Goal: Check status: Check status

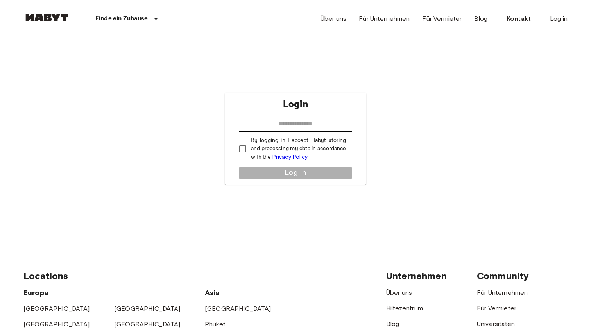
type input "**********"
click at [557, 21] on link "Log in" at bounding box center [559, 18] width 18 height 9
click at [255, 169] on button "Log in" at bounding box center [296, 173] width 114 height 14
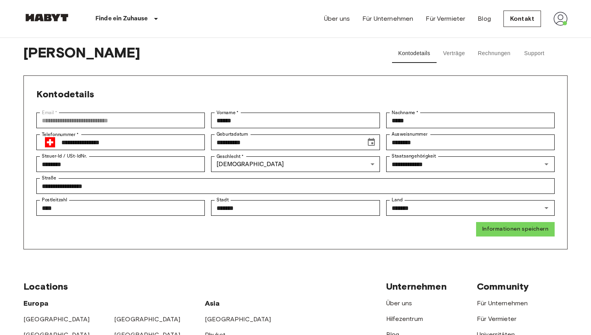
click at [561, 15] on img at bounding box center [560, 19] width 14 height 14
click at [521, 34] on li "Profile" at bounding box center [545, 33] width 78 height 14
click at [449, 52] on button "Verträge" at bounding box center [453, 53] width 35 height 19
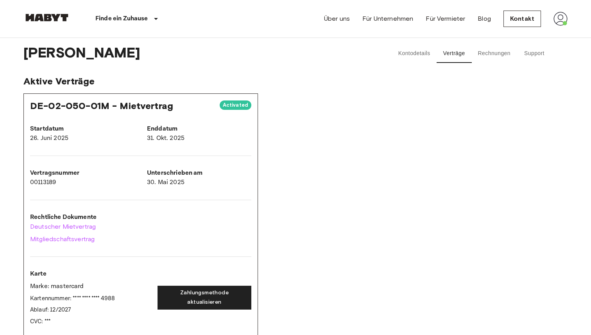
click at [496, 46] on button "Rechnungen" at bounding box center [493, 53] width 45 height 19
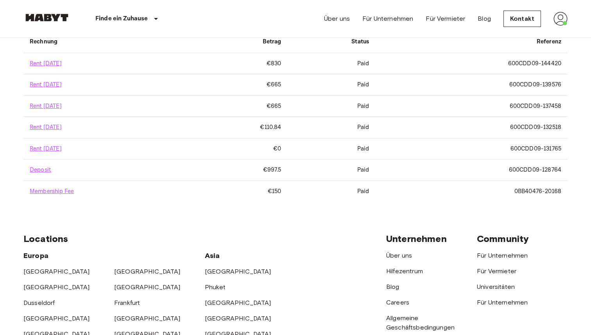
scroll to position [58, 0]
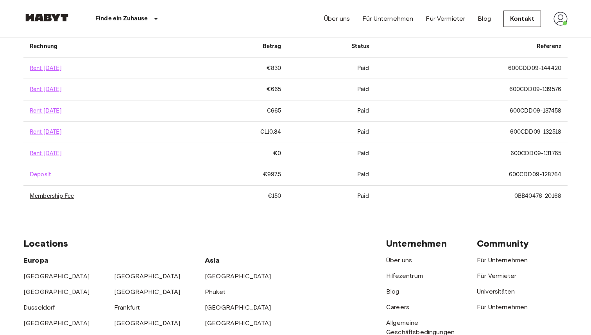
click at [47, 196] on link "Membership Fee" at bounding box center [52, 195] width 44 height 7
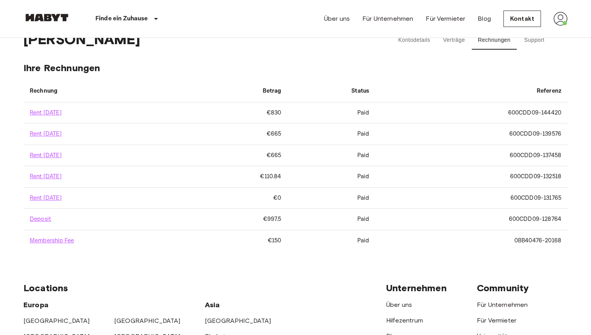
scroll to position [0, 0]
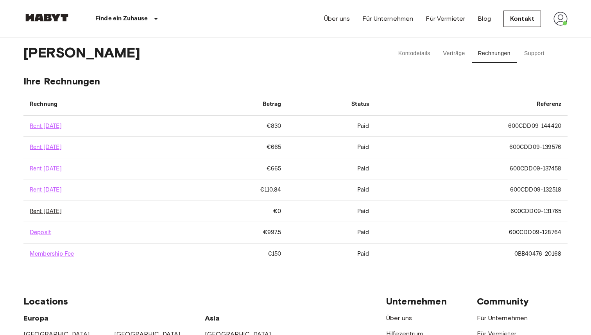
click at [60, 210] on link "Rent June 2025" at bounding box center [46, 210] width 32 height 7
click at [536, 52] on button "Support" at bounding box center [533, 53] width 35 height 19
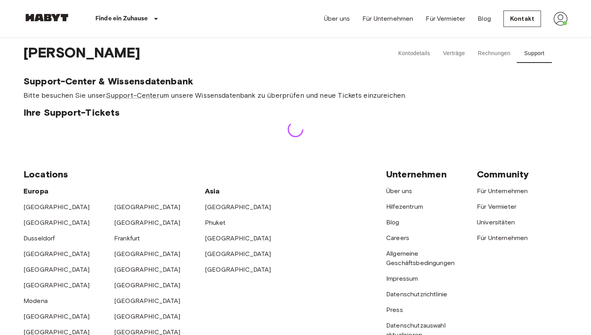
click at [451, 54] on button "Verträge" at bounding box center [453, 53] width 35 height 19
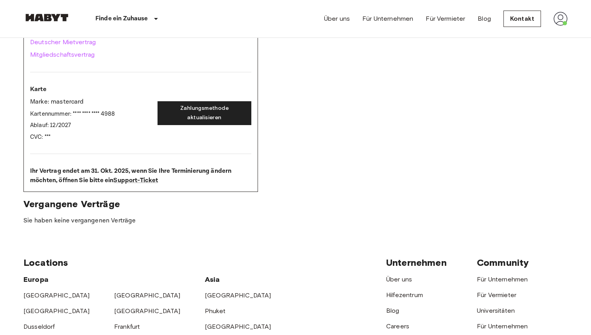
scroll to position [179, 0]
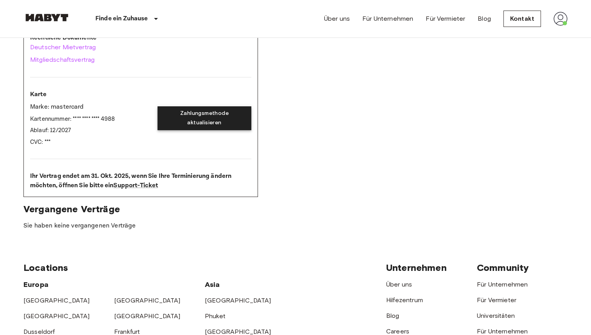
click at [204, 118] on button "Zahlungsmethode aktualisieren" at bounding box center [204, 118] width 94 height 24
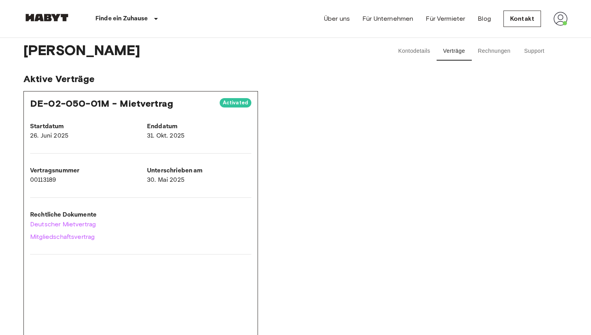
scroll to position [0, 0]
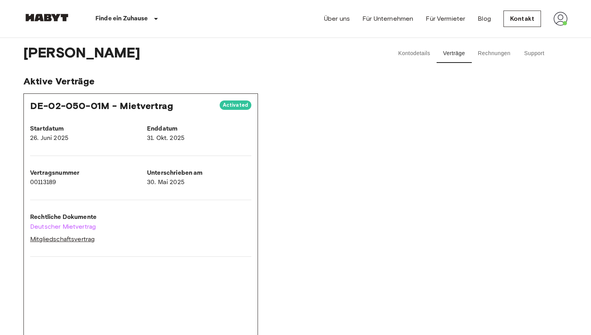
click at [52, 243] on link "Mitgliedschaftsvertrag" at bounding box center [140, 238] width 221 height 9
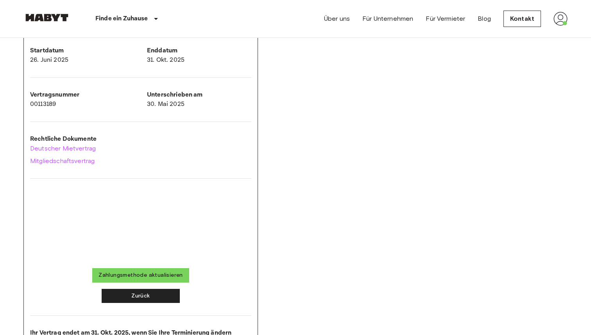
scroll to position [81, 0]
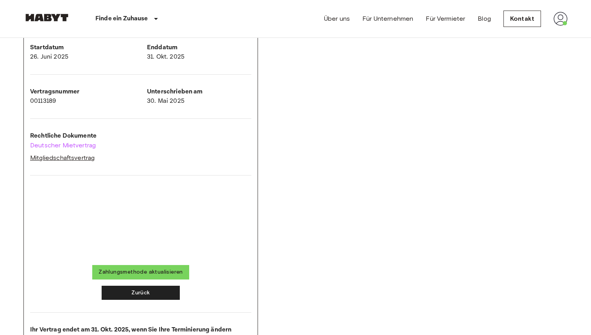
click at [83, 161] on link "Mitgliedschaftsvertrag" at bounding box center [140, 157] width 221 height 9
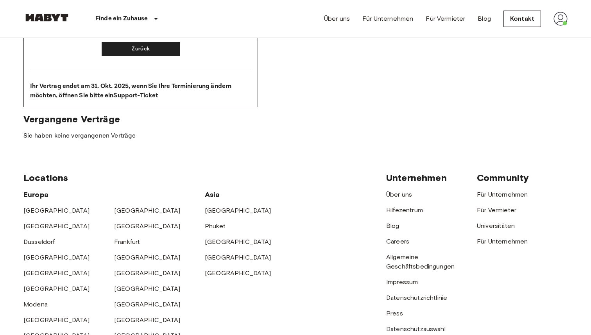
scroll to position [435, 0]
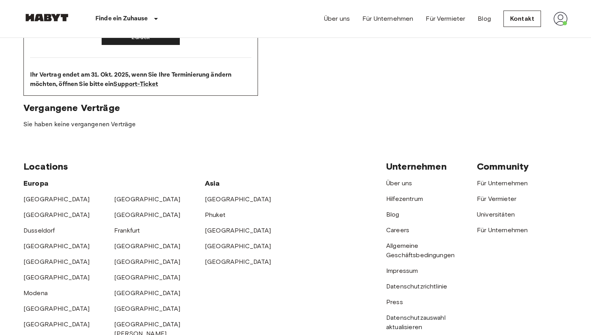
click at [558, 23] on img at bounding box center [560, 19] width 14 height 14
click at [525, 36] on li "Profile" at bounding box center [545, 33] width 78 height 14
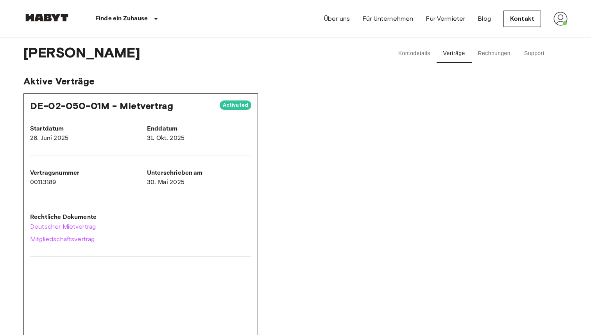
click at [419, 56] on button "Kontodetails" at bounding box center [414, 53] width 45 height 19
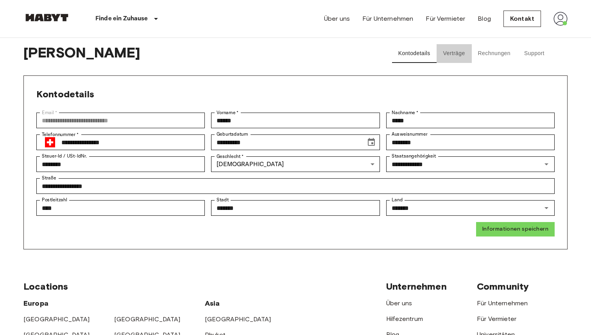
click at [457, 52] on button "Verträge" at bounding box center [453, 53] width 35 height 19
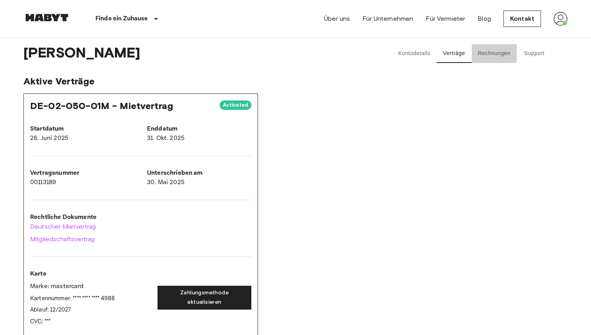
click at [497, 50] on button "Rechnungen" at bounding box center [493, 53] width 45 height 19
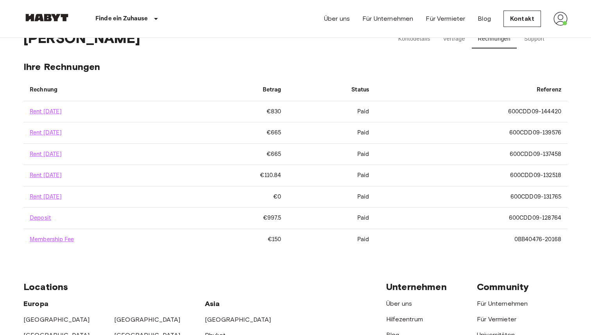
scroll to position [16, 0]
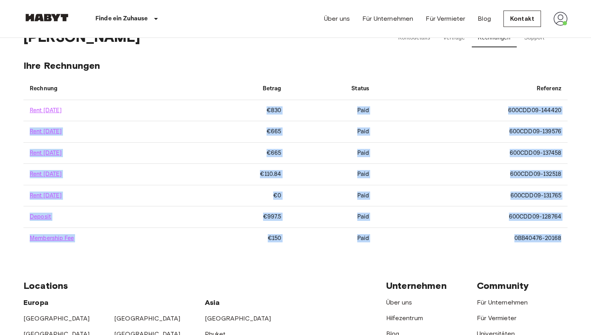
drag, startPoint x: 281, startPoint y: 100, endPoint x: 303, endPoint y: 252, distance: 153.6
click at [304, 253] on body "Finde ein Zuhause Europa Amsterdam Berlin Brüssel Köln Dusseldorf Frankfurt Gra…" at bounding box center [295, 297] width 591 height 626
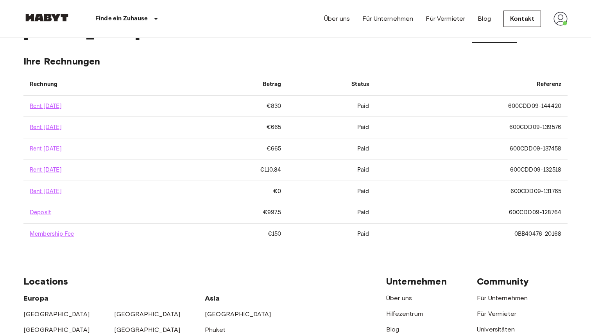
scroll to position [0, 0]
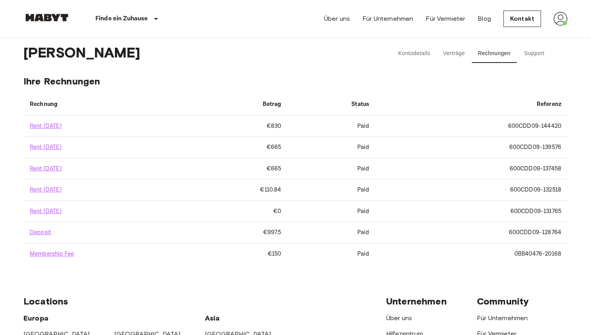
click at [414, 57] on button "Kontodetails" at bounding box center [414, 53] width 45 height 19
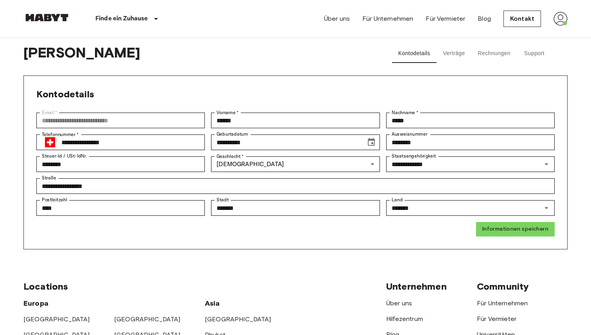
click at [565, 23] on img at bounding box center [560, 19] width 14 height 14
click at [344, 20] on div at bounding box center [295, 167] width 591 height 335
click at [340, 18] on link "Über uns" at bounding box center [337, 18] width 26 height 9
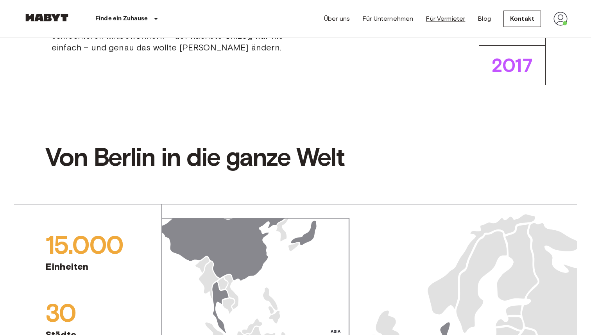
scroll to position [360, 0]
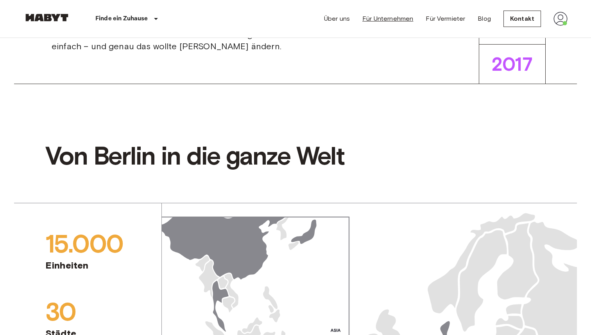
click at [395, 17] on link "Für Unternehmen" at bounding box center [387, 18] width 51 height 9
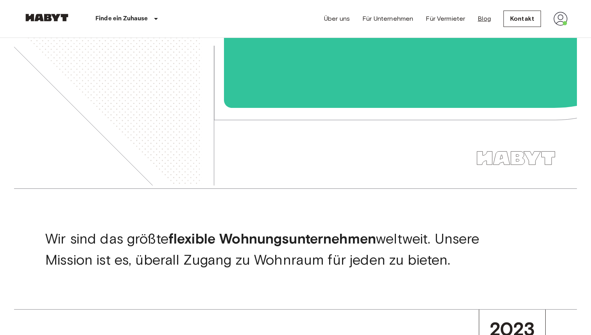
click at [483, 21] on link "Blog" at bounding box center [483, 18] width 13 height 9
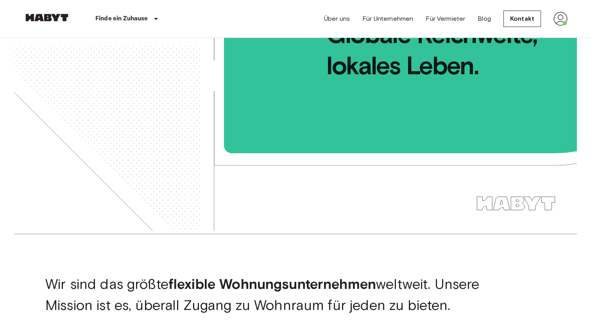
click at [565, 23] on img at bounding box center [560, 19] width 14 height 14
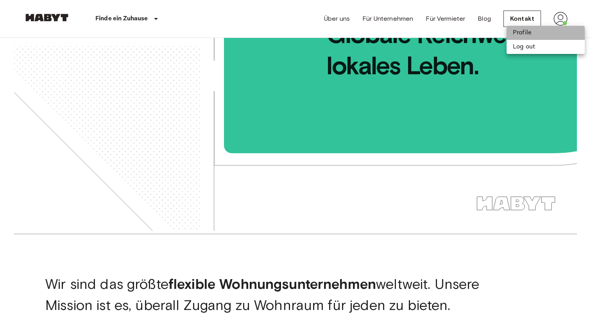
click at [523, 37] on li "Profile" at bounding box center [545, 33] width 78 height 14
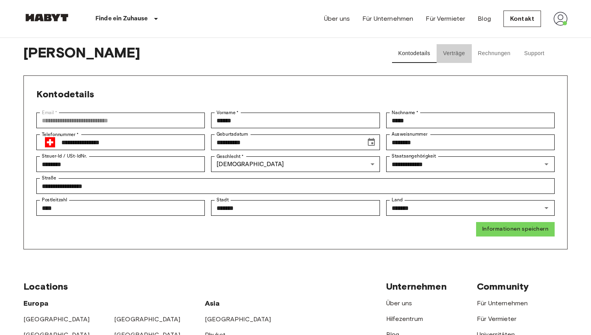
click at [459, 53] on button "Verträge" at bounding box center [453, 53] width 35 height 19
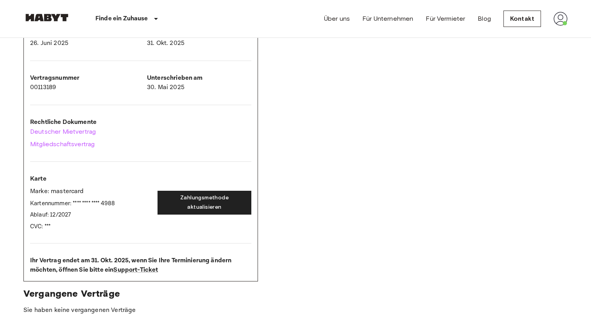
scroll to position [97, 0]
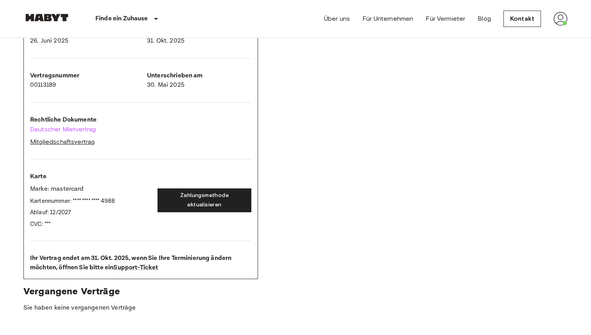
click at [73, 143] on link "Mitgliedschaftsvertrag" at bounding box center [140, 141] width 221 height 9
click at [64, 129] on link "Deutscher Mietvertrag" at bounding box center [140, 129] width 221 height 9
click at [78, 142] on link "Mitgliedschaftsvertrag" at bounding box center [140, 141] width 221 height 9
click at [75, 127] on link "Deutscher Mietvertrag" at bounding box center [140, 129] width 221 height 9
click at [59, 143] on link "Mitgliedschaftsvertrag" at bounding box center [140, 141] width 221 height 9
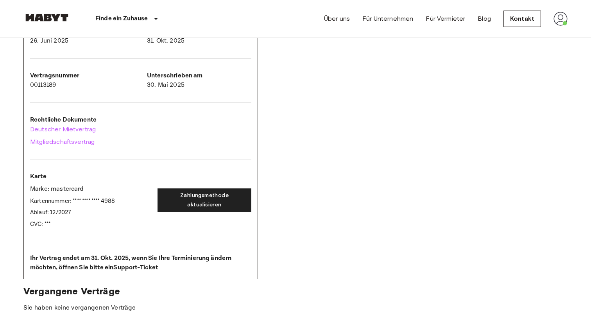
click at [412, 100] on div "DE-02-050-01M - Mietvertrag Activated Startdatum 26. Juni 2025 Enddatum 31. Okt…" at bounding box center [295, 137] width 544 height 283
click at [311, 101] on div "DE-02-050-01M - Mietvertrag Activated Startdatum 26. Juni 2025 Enddatum 31. Okt…" at bounding box center [295, 137] width 544 height 283
click at [76, 128] on link "Deutscher Mietvertrag" at bounding box center [140, 129] width 221 height 9
click at [48, 143] on link "Mitgliedschaftsvertrag" at bounding box center [140, 141] width 221 height 9
click at [63, 145] on link "Mitgliedschaftsvertrag" at bounding box center [140, 141] width 221 height 9
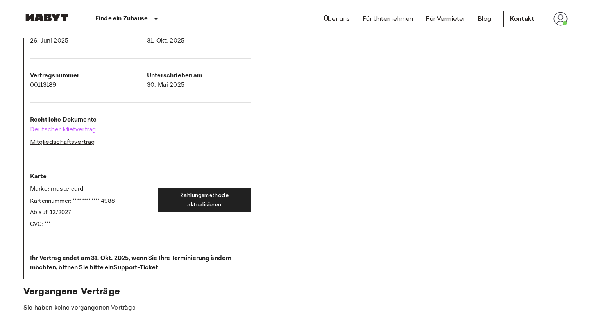
scroll to position [0, 0]
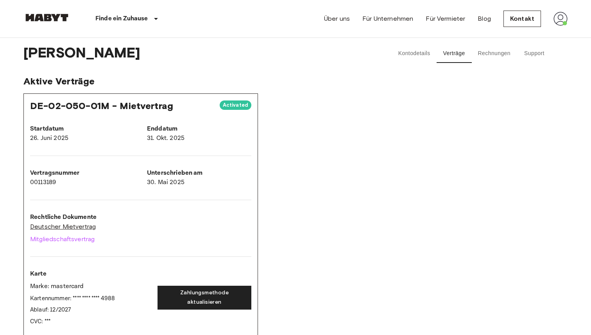
click at [48, 223] on link "Deutscher Mietvertrag" at bounding box center [140, 226] width 221 height 9
